Goal: Navigation & Orientation: Understand site structure

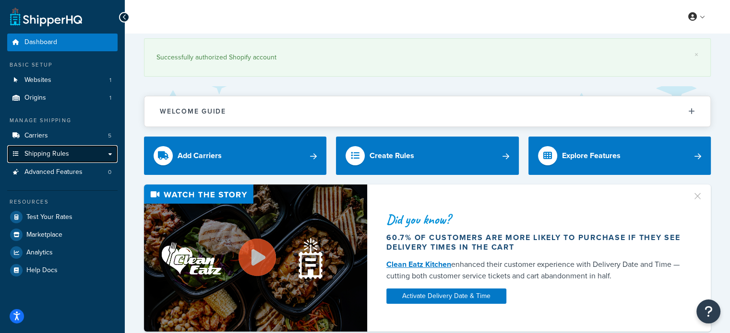
click at [42, 152] on span "Shipping Rules" at bounding box center [46, 154] width 45 height 8
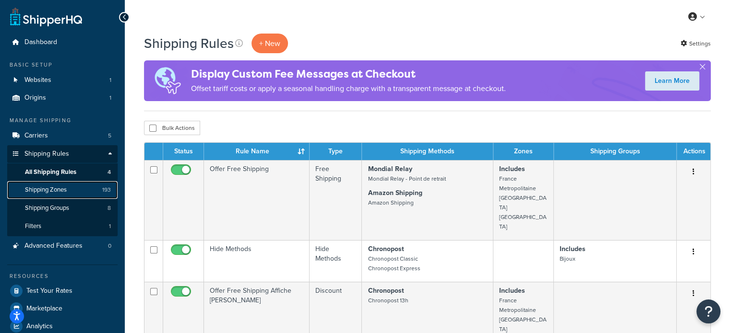
click at [61, 190] on span "Shipping Zones" at bounding box center [46, 190] width 42 height 8
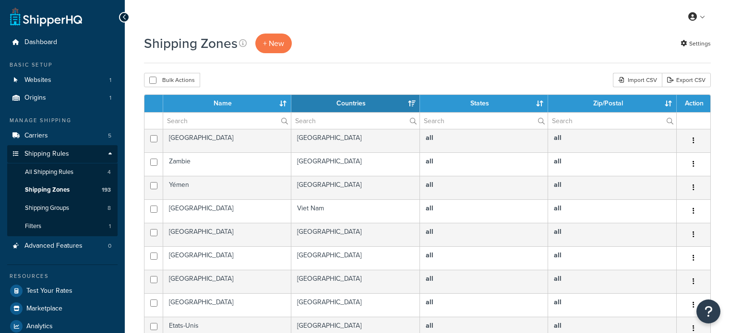
select select "15"
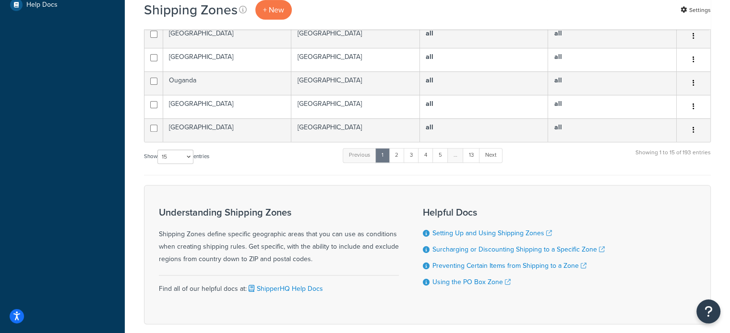
scroll to position [347, 0]
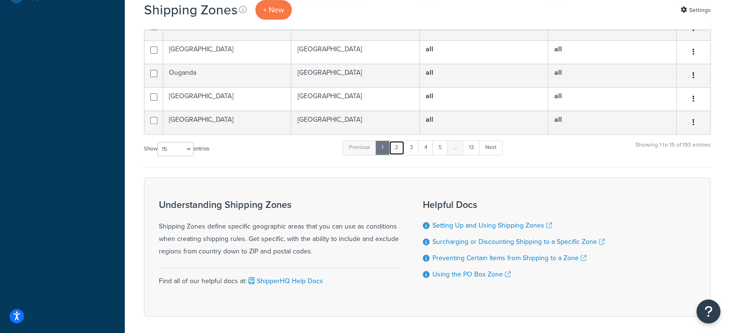
click at [400, 149] on link "2" at bounding box center [397, 148] width 16 height 14
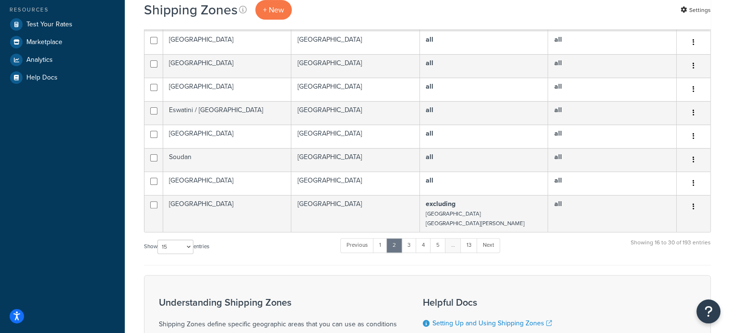
scroll to position [273, 0]
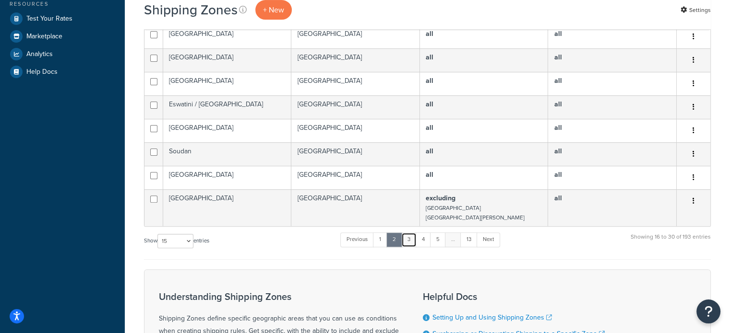
click at [409, 239] on link "3" at bounding box center [408, 240] width 15 height 14
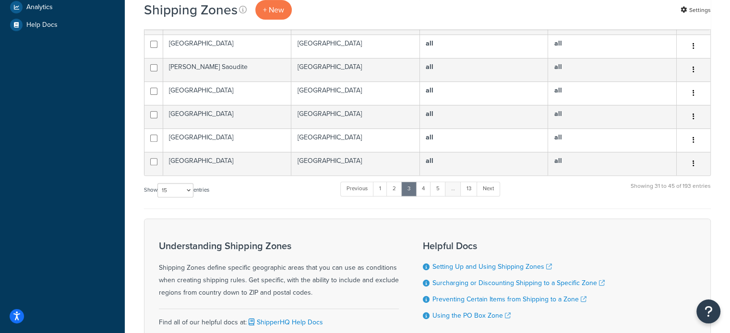
scroll to position [325, 0]
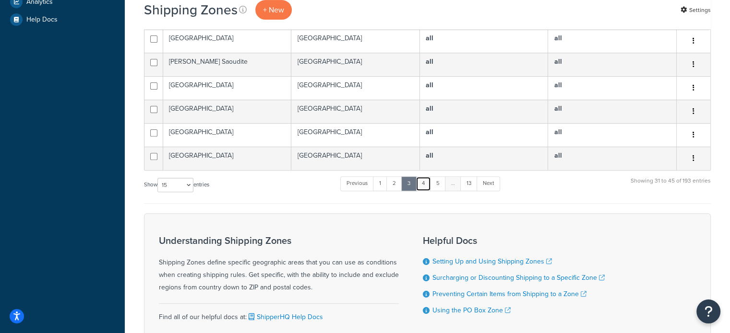
click at [428, 181] on link "4" at bounding box center [422, 184] width 15 height 14
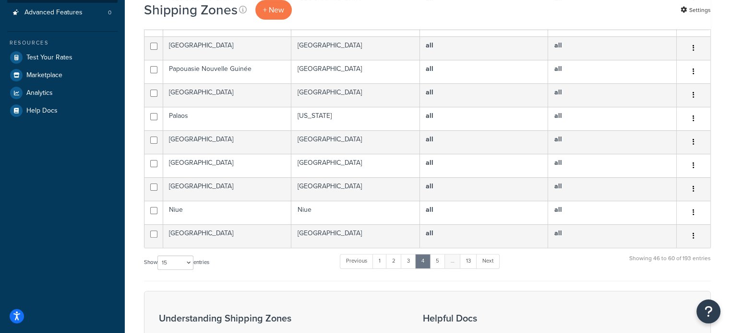
scroll to position [236, 0]
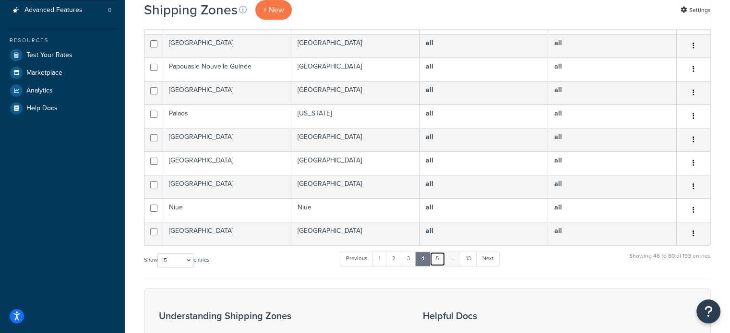
click at [438, 256] on link "5" at bounding box center [437, 259] width 16 height 14
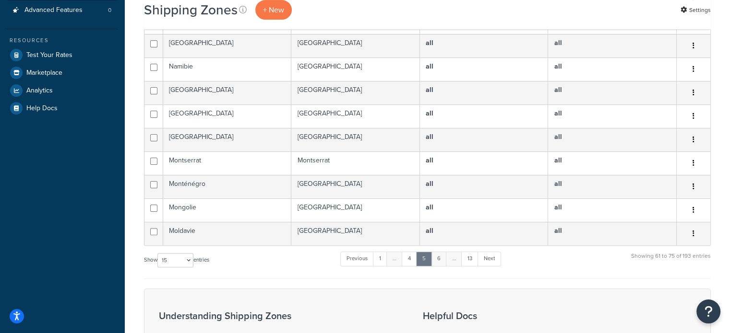
click at [442, 260] on link "6" at bounding box center [439, 259] width 16 height 14
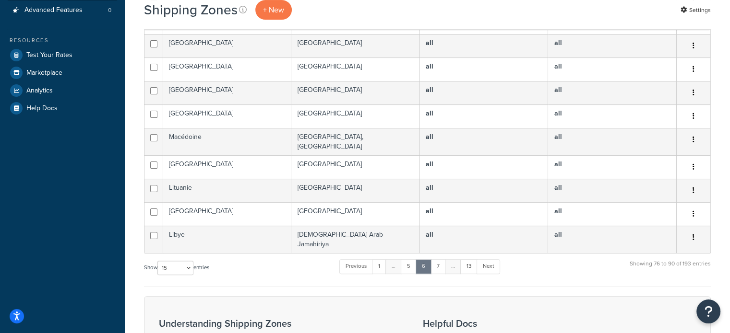
click at [442, 260] on link "7" at bounding box center [437, 267] width 15 height 14
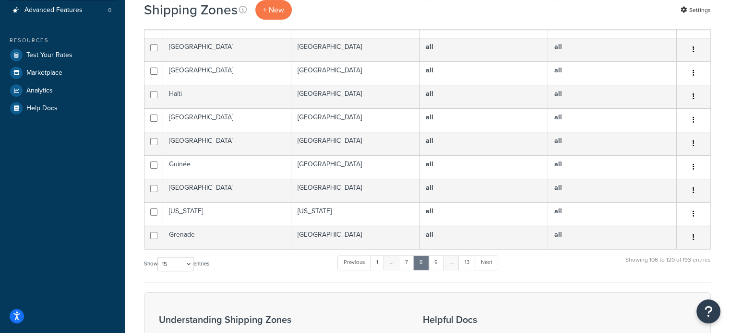
click at [442, 260] on link "9" at bounding box center [436, 263] width 16 height 14
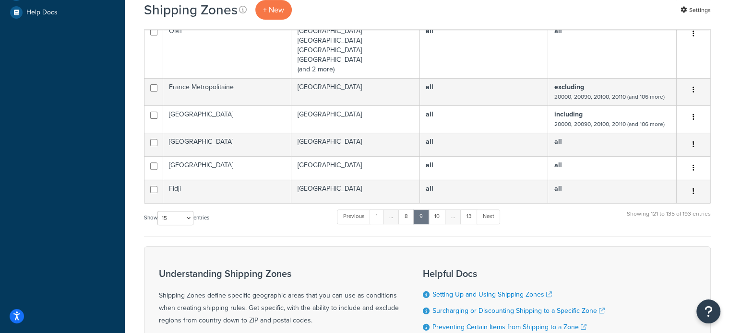
scroll to position [333, 0]
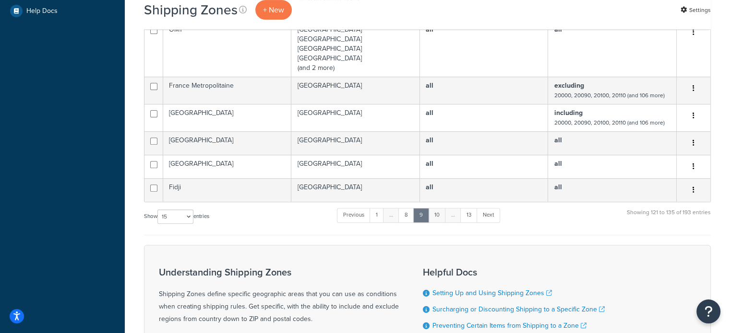
click at [441, 217] on link "10" at bounding box center [437, 215] width 18 height 14
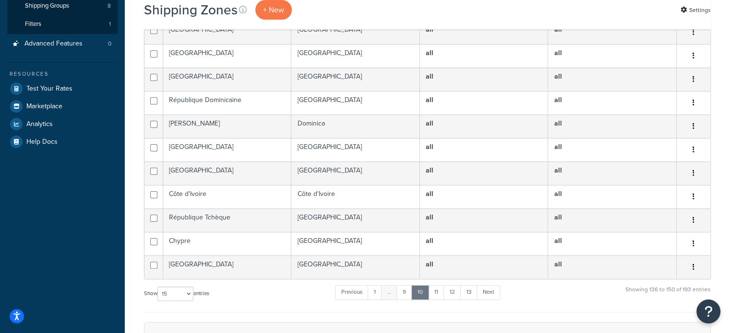
scroll to position [238, 0]
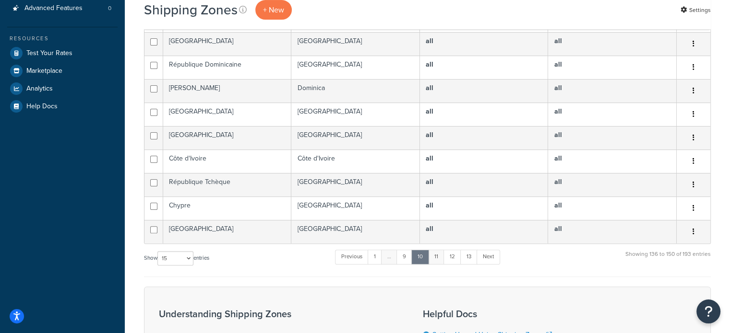
click at [436, 256] on link "11" at bounding box center [436, 257] width 16 height 14
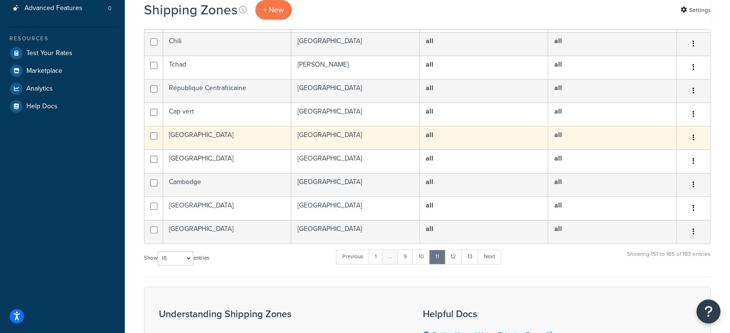
click at [180, 138] on td "[GEOGRAPHIC_DATA]" at bounding box center [227, 138] width 128 height 24
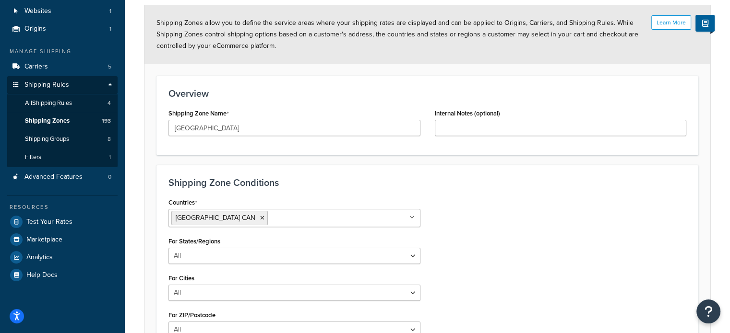
scroll to position [79, 0]
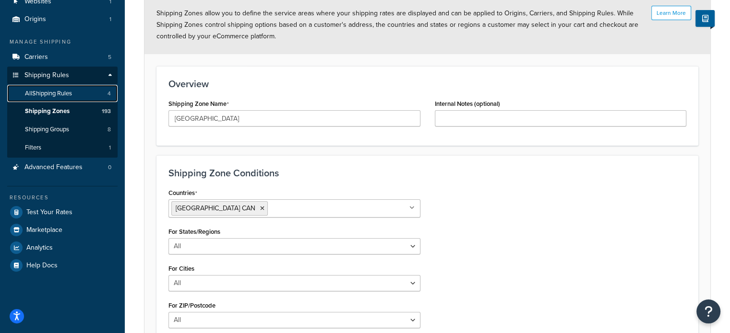
click at [47, 93] on span "All Shipping Rules" at bounding box center [48, 94] width 47 height 8
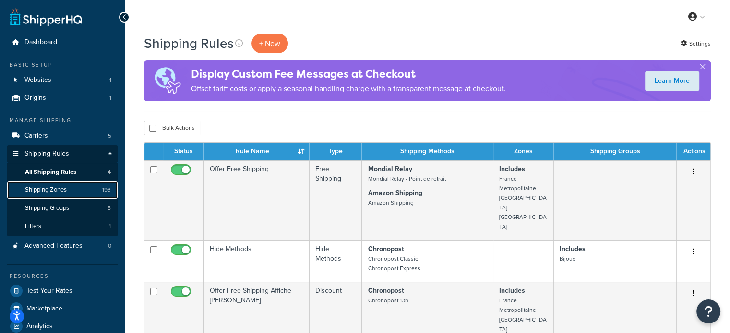
click at [38, 191] on span "Shipping Zones" at bounding box center [46, 190] width 42 height 8
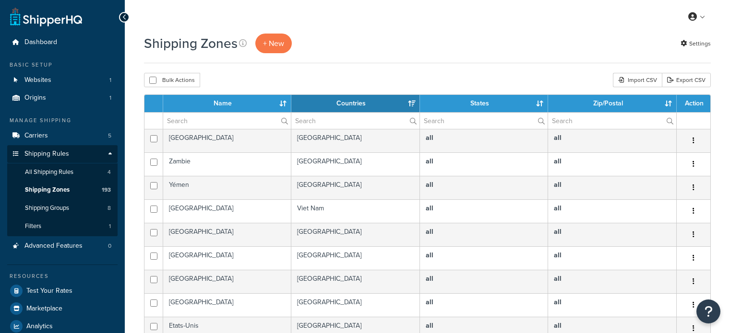
select select "15"
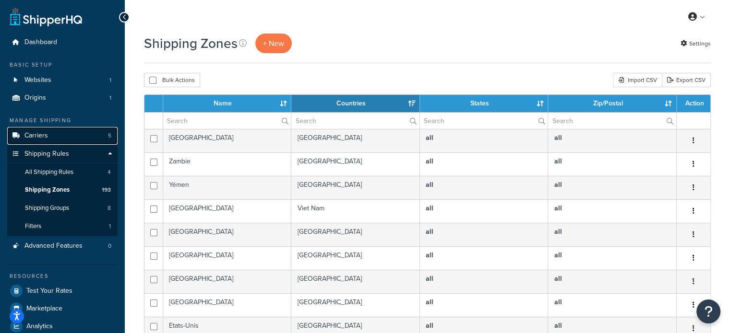
click at [40, 137] on span "Carriers" at bounding box center [36, 136] width 24 height 8
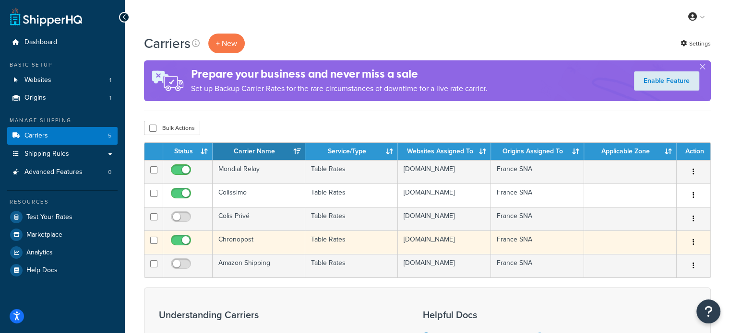
click at [245, 250] on td "Chronopost" at bounding box center [259, 243] width 93 height 24
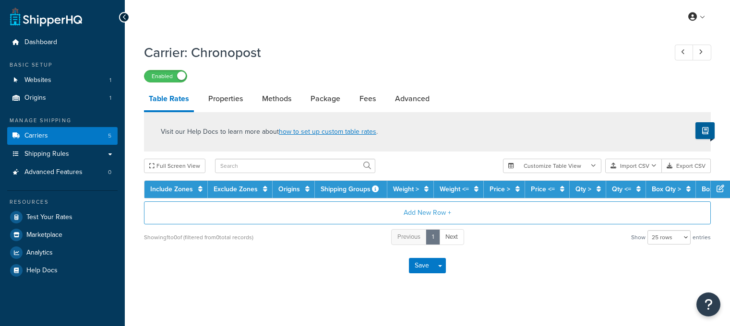
select select "25"
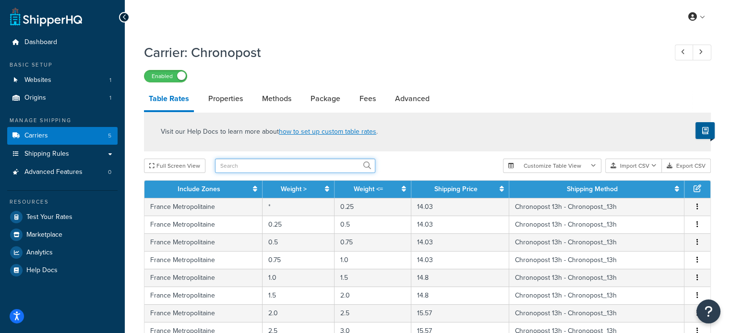
click at [322, 160] on input "text" at bounding box center [295, 166] width 160 height 14
type input "cana"
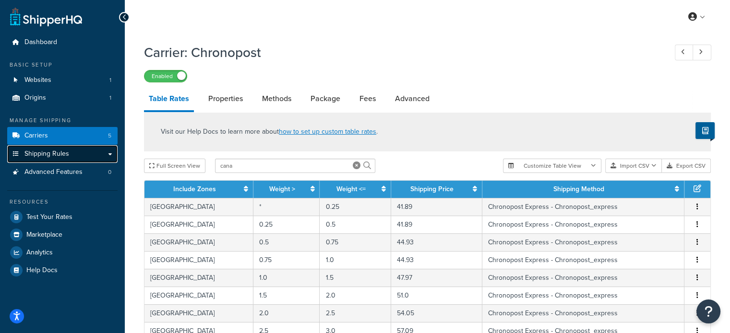
click at [46, 159] on link "Shipping Rules" at bounding box center [62, 154] width 110 height 18
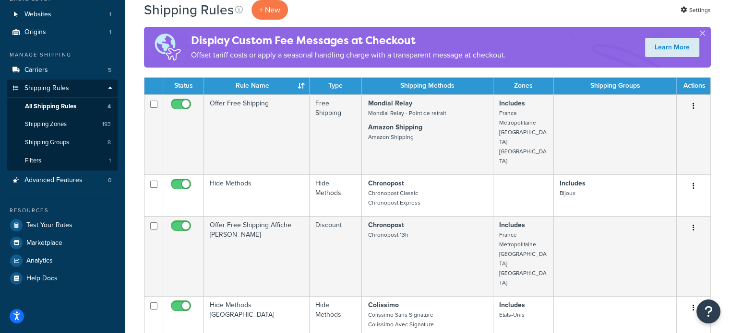
scroll to position [65, 0]
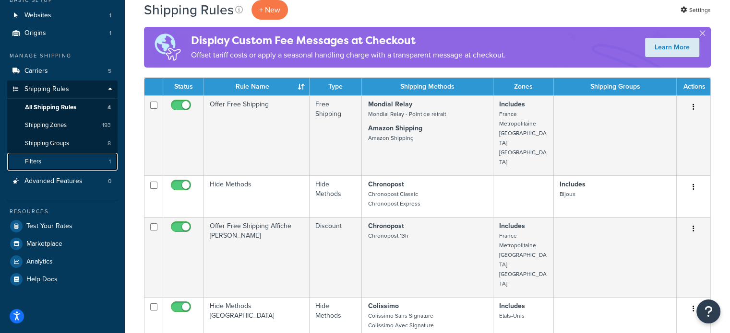
click at [42, 160] on link "Filters 1" at bounding box center [62, 162] width 110 height 18
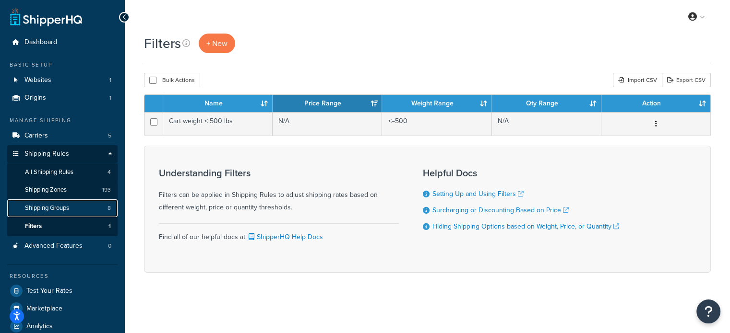
click at [48, 205] on span "Shipping Groups" at bounding box center [47, 208] width 44 height 8
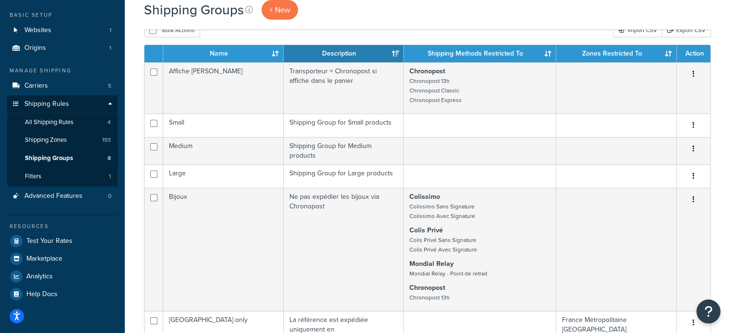
scroll to position [51, 0]
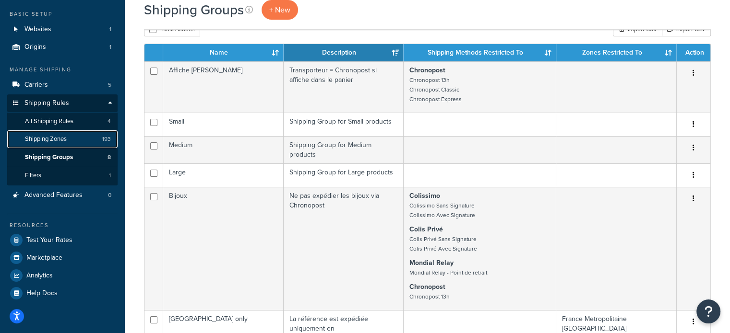
click at [51, 138] on span "Shipping Zones" at bounding box center [46, 139] width 42 height 8
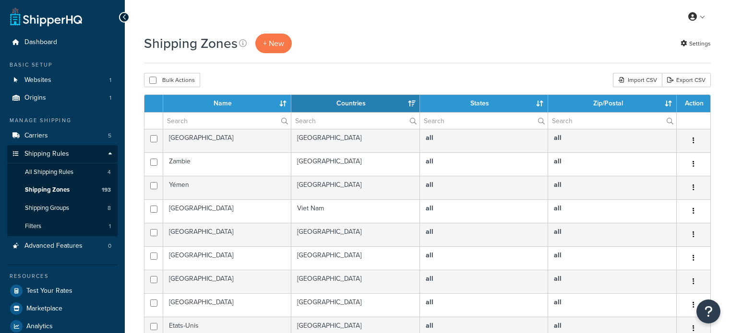
select select "15"
